Goal: Transaction & Acquisition: Purchase product/service

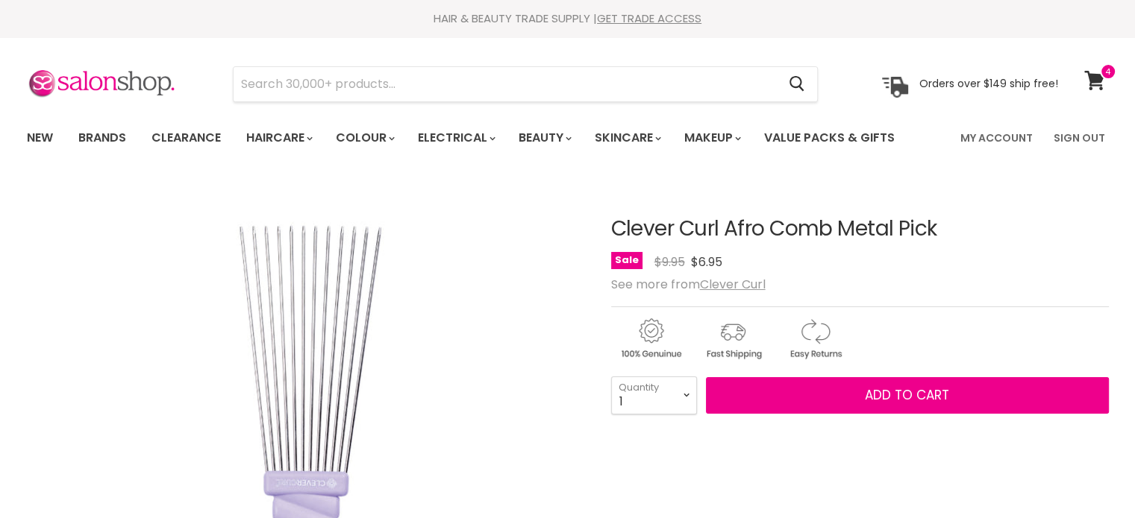
click at [725, 276] on u "Clever Curl" at bounding box center [733, 284] width 66 height 17
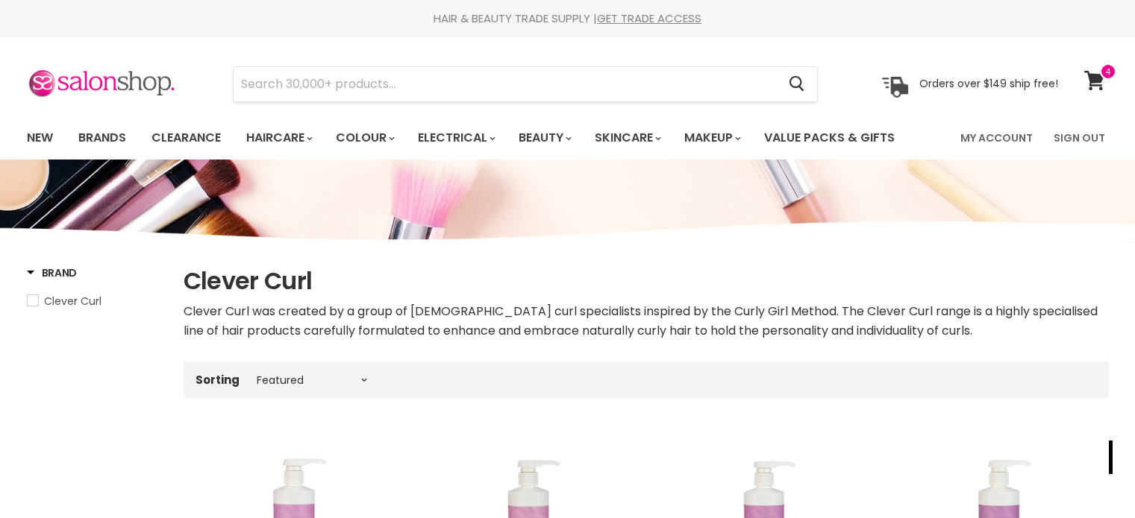
select select "manual"
click at [273, 93] on input "Search" at bounding box center [505, 84] width 544 height 34
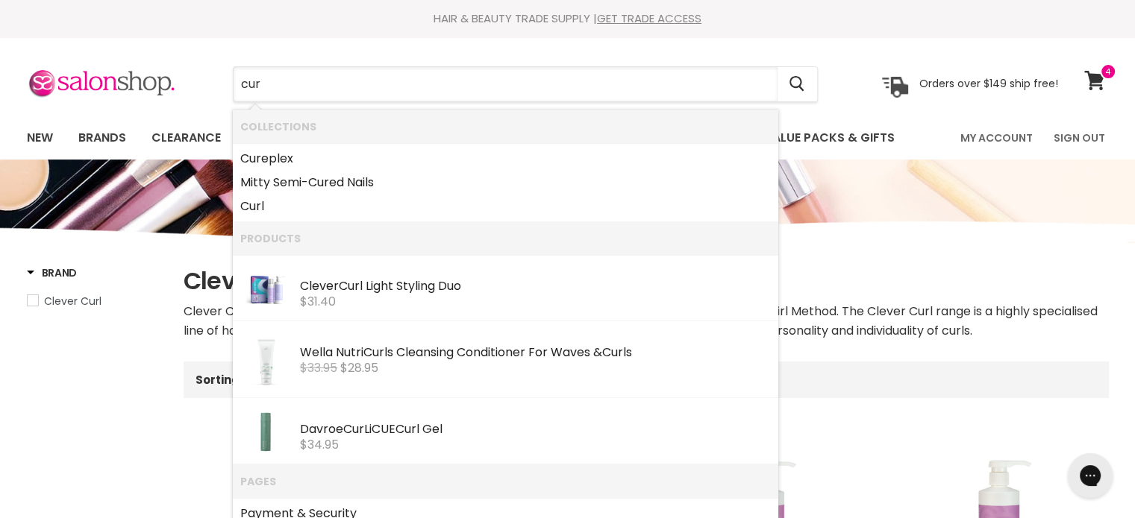
type input "curl"
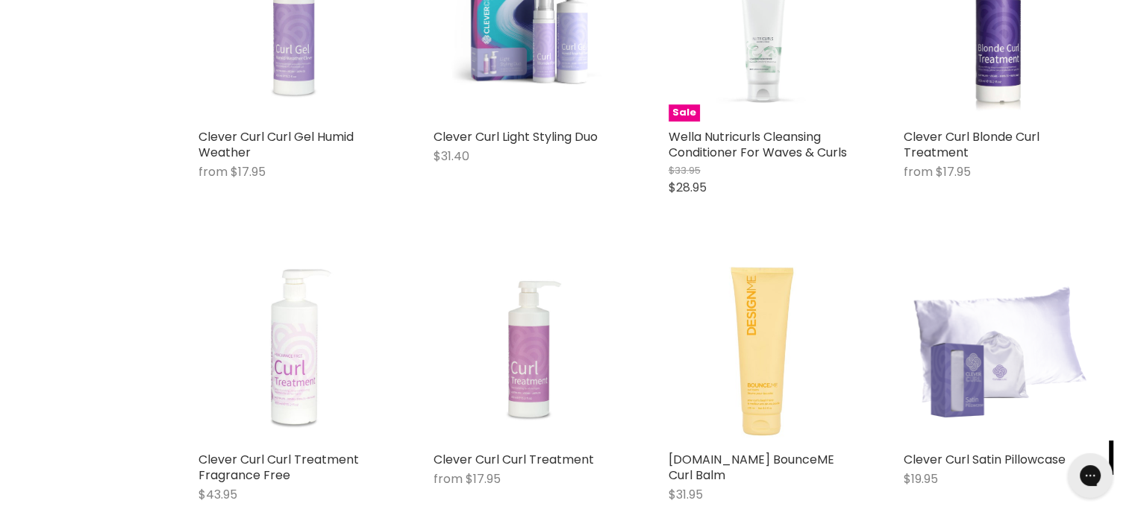
scroll to position [1343, 0]
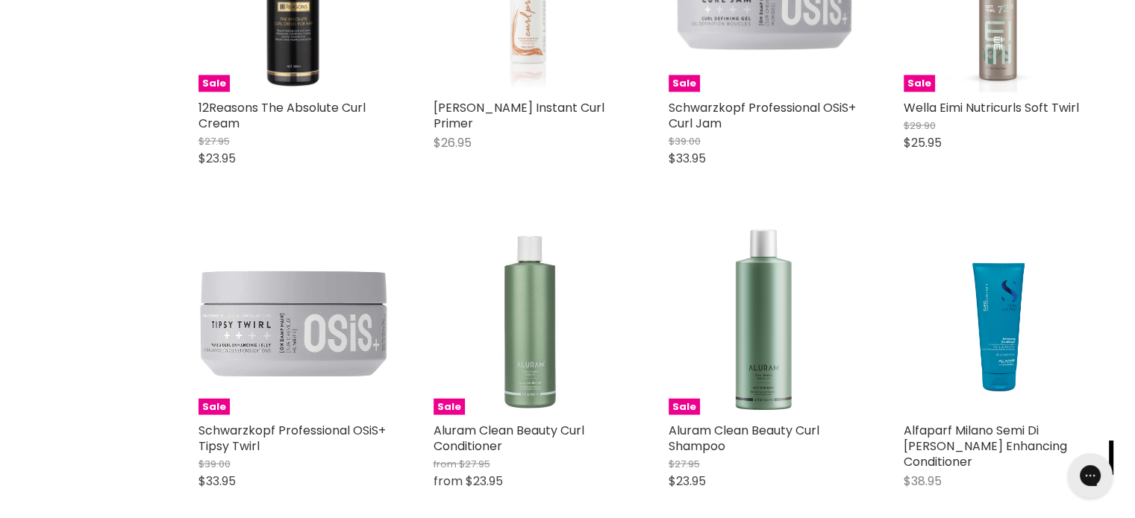
scroll to position [3282, 0]
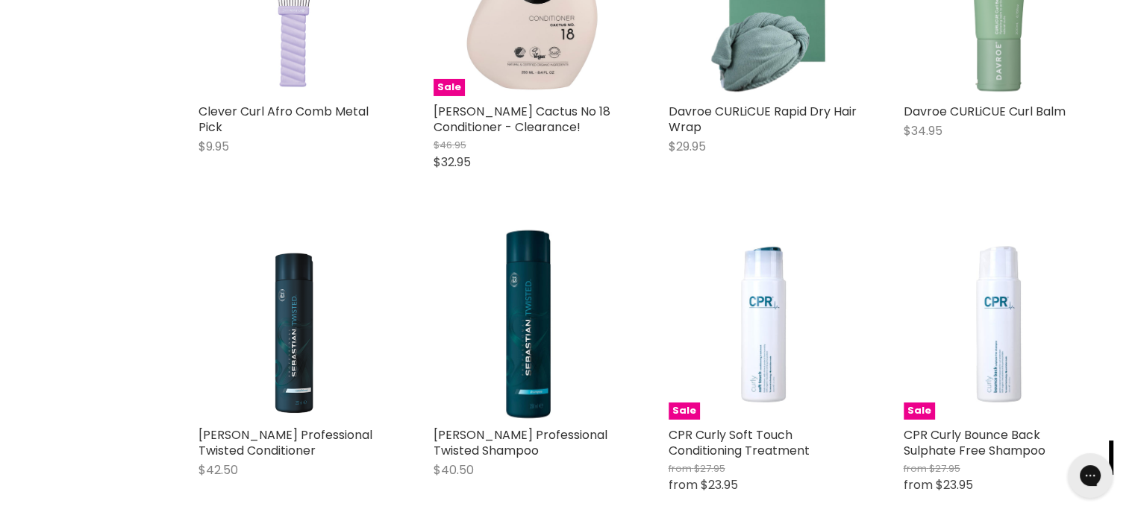
scroll to position [5297, 0]
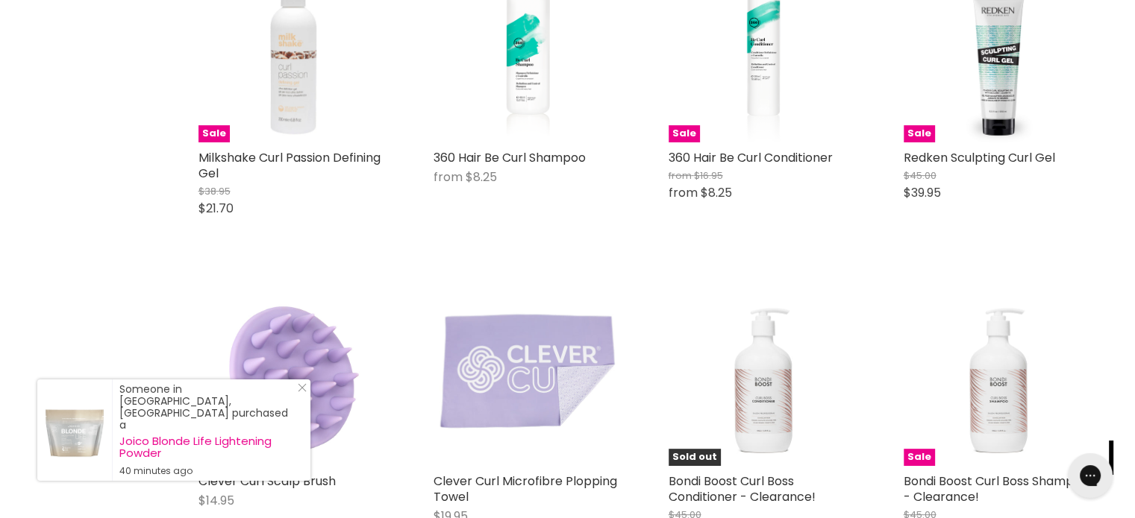
scroll to position [6117, 0]
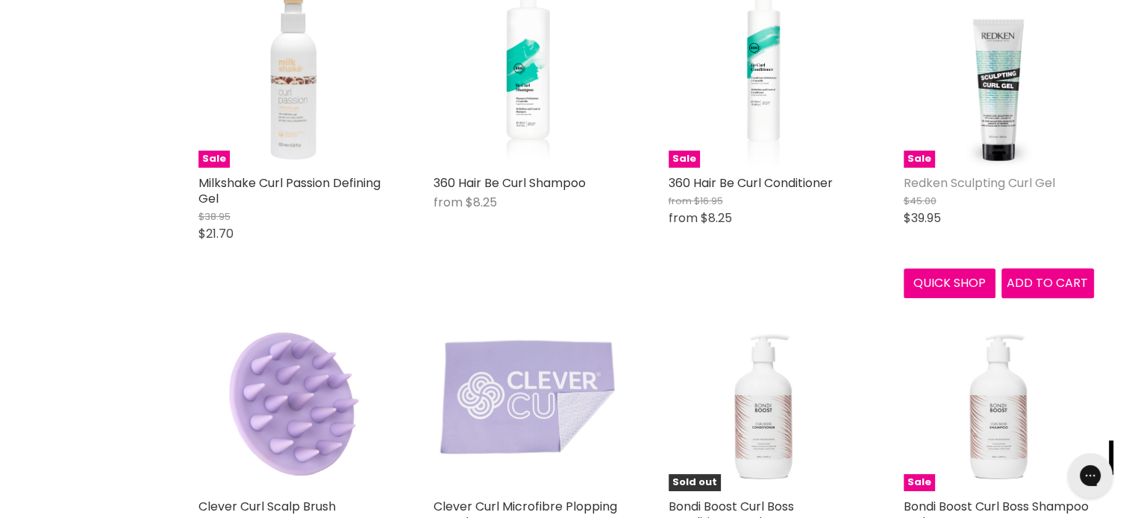
click at [979, 175] on link "Redken Sculpting Curl Gel" at bounding box center [978, 183] width 151 height 17
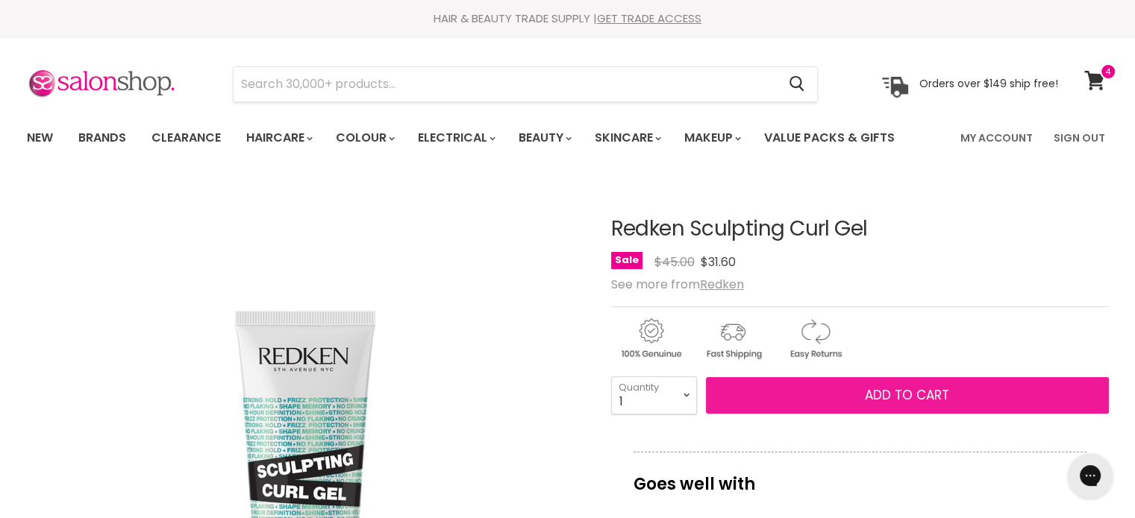
click at [806, 395] on button "Add to cart" at bounding box center [907, 395] width 403 height 37
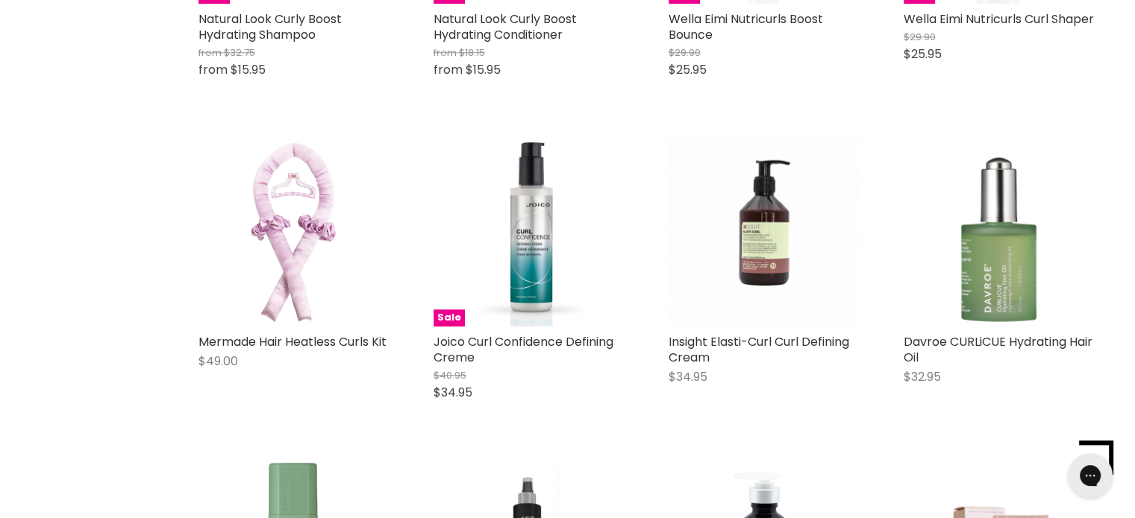
scroll to position [1517, 0]
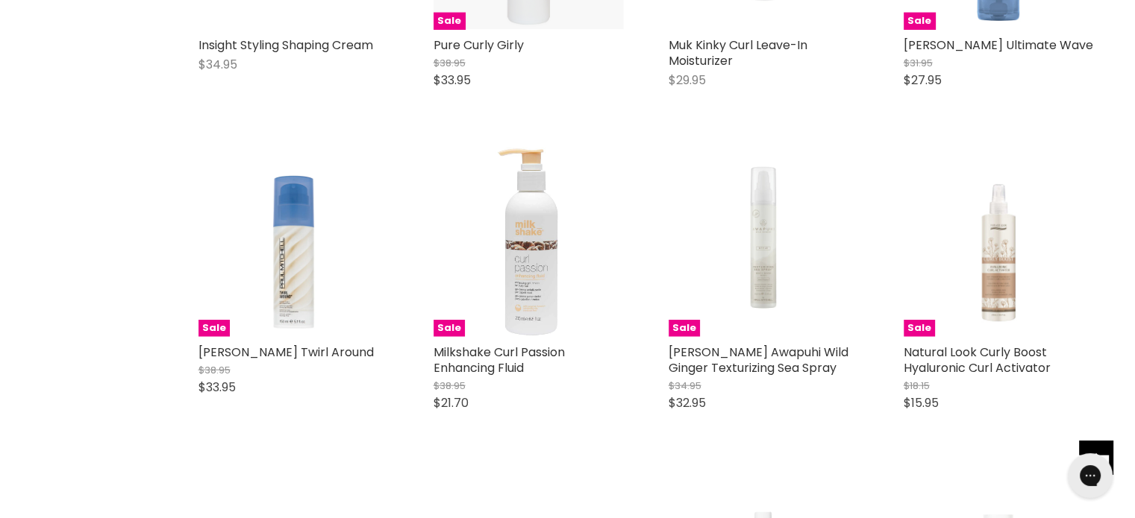
scroll to position [3382, 0]
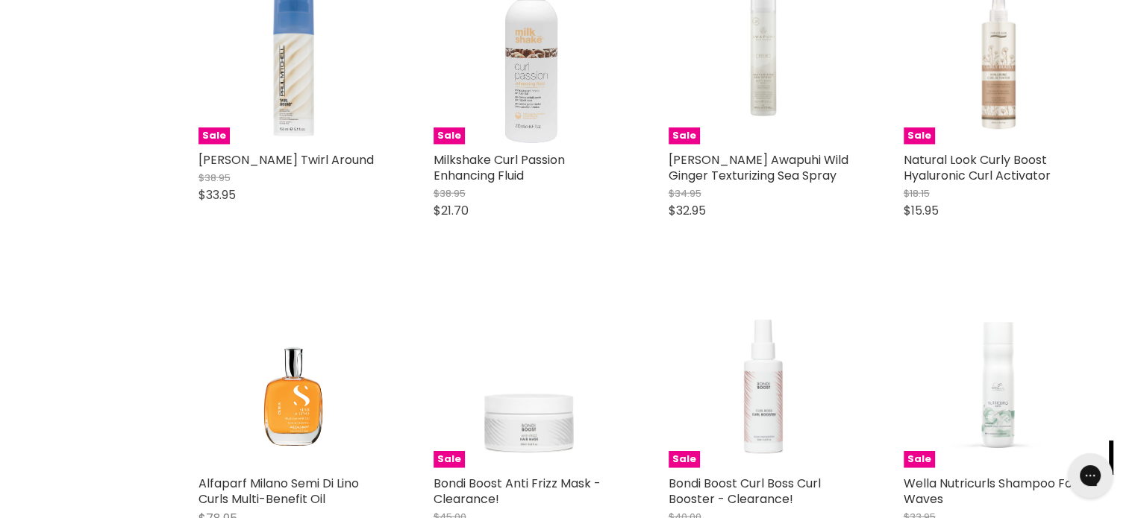
scroll to position [3456, 0]
